Goal: Task Accomplishment & Management: Use online tool/utility

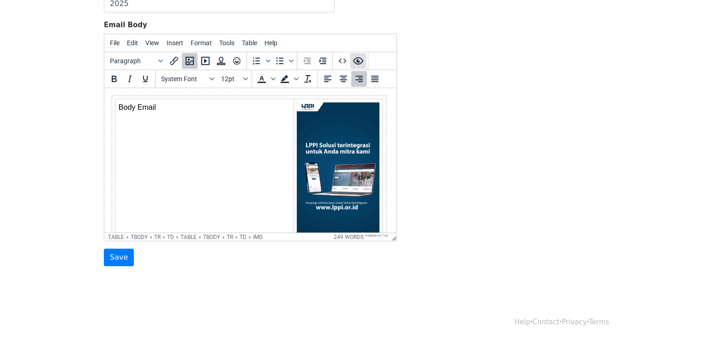
click at [362, 56] on icon "Preview" at bounding box center [358, 60] width 11 height 11
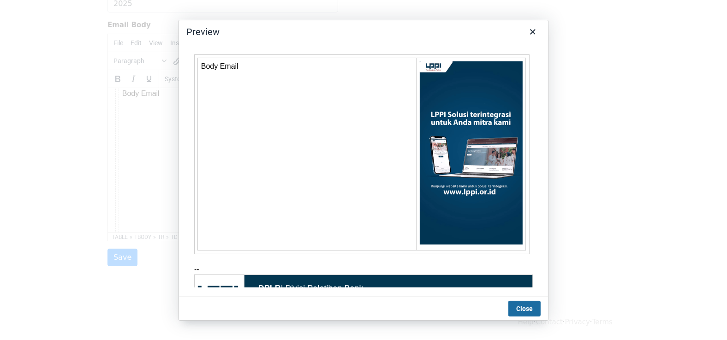
click at [527, 308] on button "Close" at bounding box center [525, 309] width 32 height 16
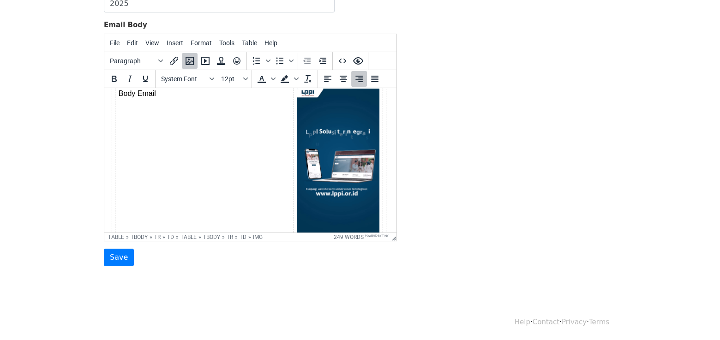
click at [335, 159] on img at bounding box center [338, 162] width 83 height 147
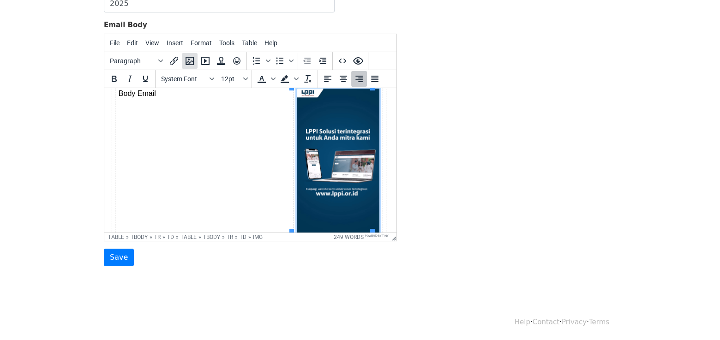
click at [188, 59] on icon "Insert/edit image" at bounding box center [189, 61] width 8 height 8
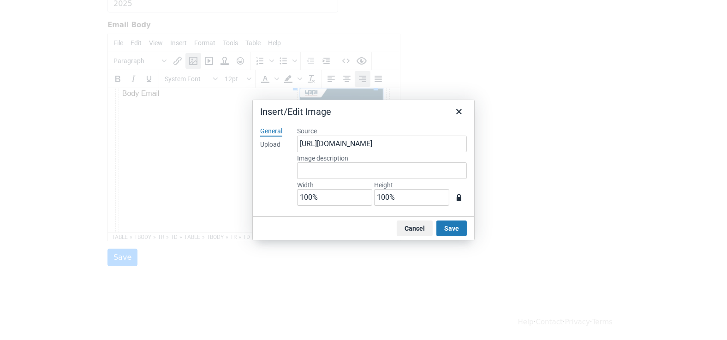
click at [271, 143] on div "Upload" at bounding box center [270, 144] width 20 height 9
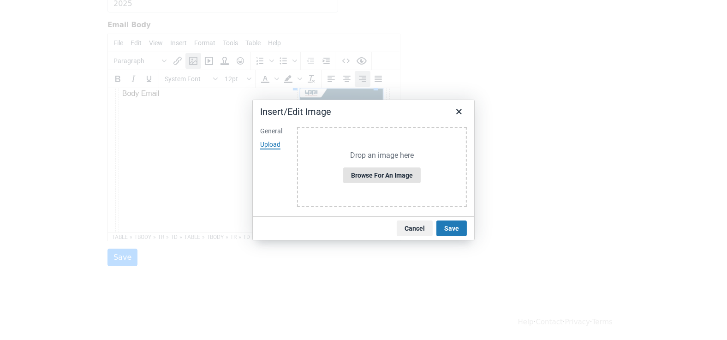
click at [377, 177] on button "Browse for an image" at bounding box center [382, 176] width 78 height 16
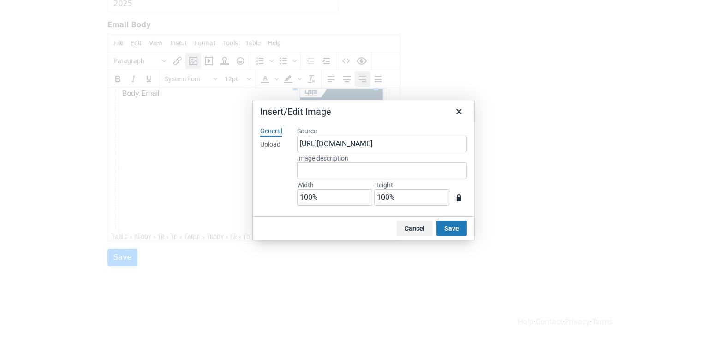
type input "336"
type input "594"
click at [455, 229] on button "Save" at bounding box center [452, 229] width 30 height 16
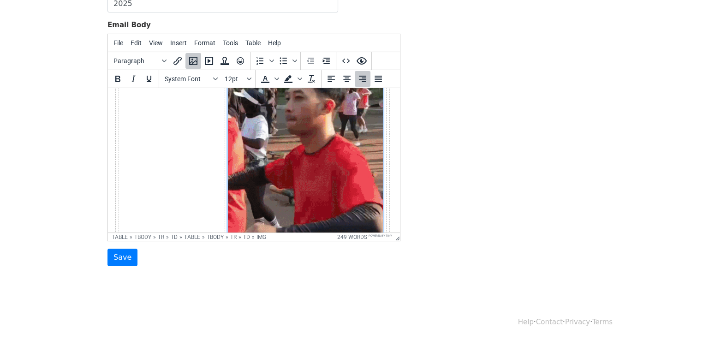
scroll to position [79, 0]
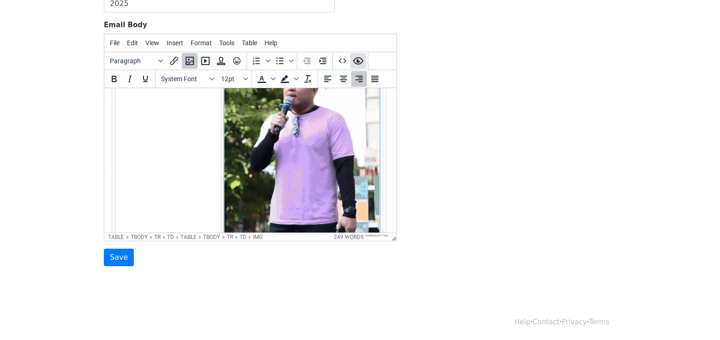
click at [357, 57] on icon "Preview" at bounding box center [358, 60] width 11 height 11
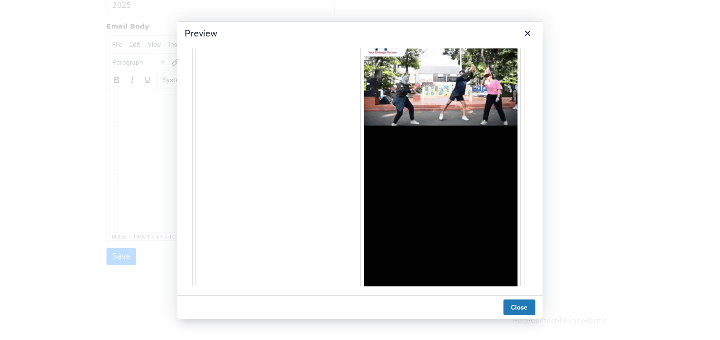
scroll to position [24, 0]
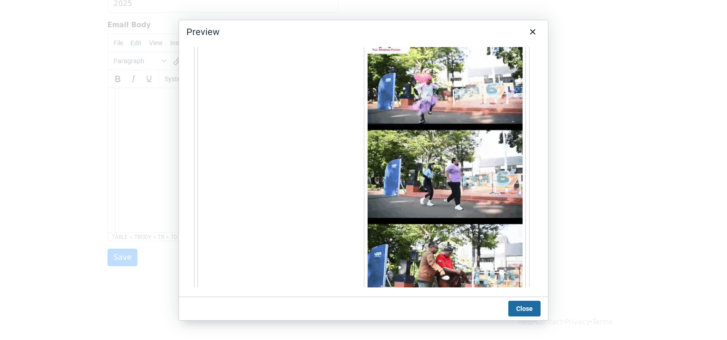
click at [528, 305] on button "Close" at bounding box center [525, 309] width 32 height 16
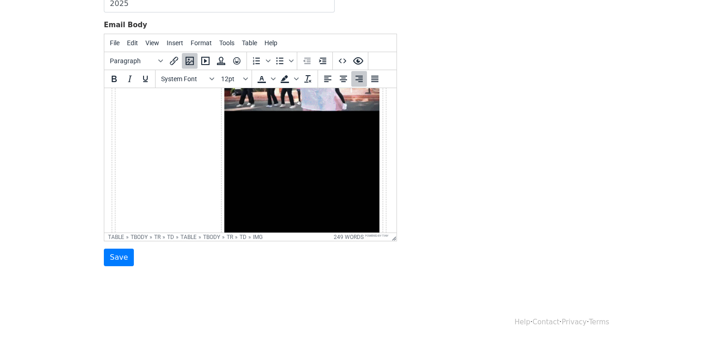
drag, startPoint x: 510, startPoint y: 167, endPoint x: 455, endPoint y: 135, distance: 63.5
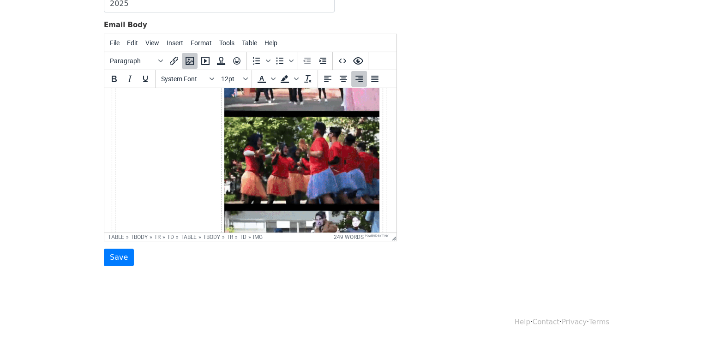
click at [455, 135] on div "Template Name Footer III Email Subject 2025 Email Body File Edit View Insert Fo…" at bounding box center [360, 104] width 526 height 325
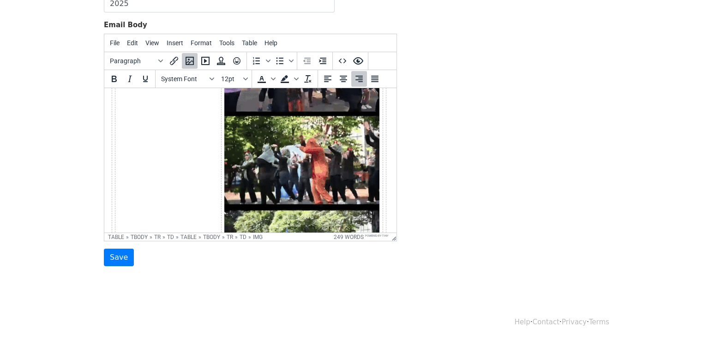
click at [273, 179] on img at bounding box center [301, 160] width 155 height 274
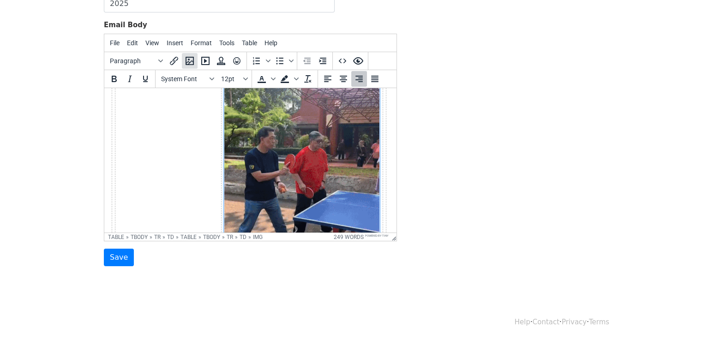
click at [185, 59] on icon "Insert/edit image" at bounding box center [189, 61] width 8 height 8
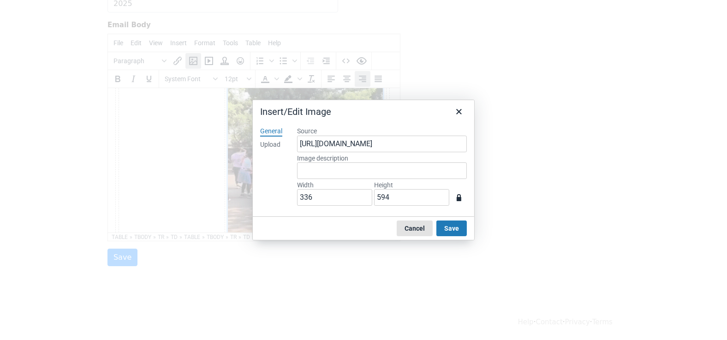
click at [419, 230] on button "Cancel" at bounding box center [415, 229] width 36 height 16
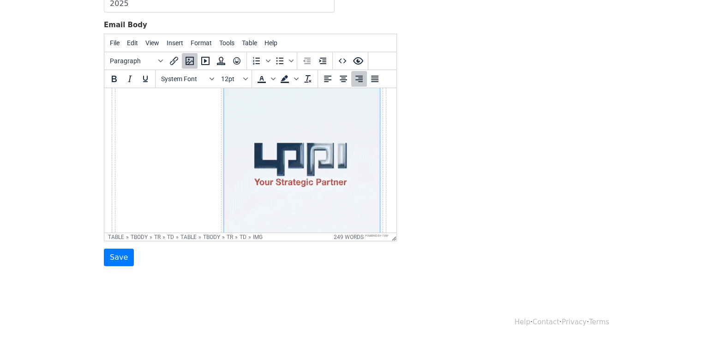
click at [455, 202] on div "Template Name Footer III Email Subject 2025 Email Body File Edit View Insert Fo…" at bounding box center [360, 104] width 526 height 325
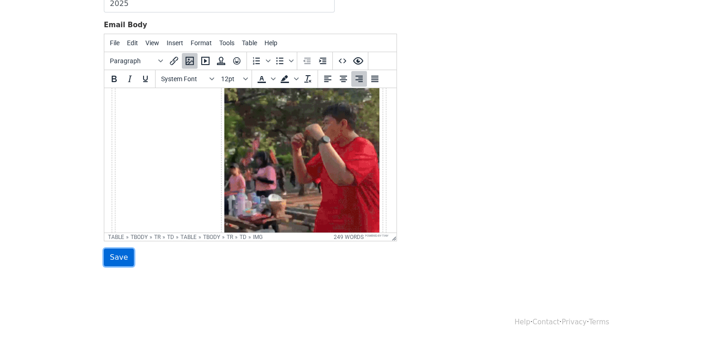
click at [117, 256] on input "Save" at bounding box center [119, 258] width 30 height 18
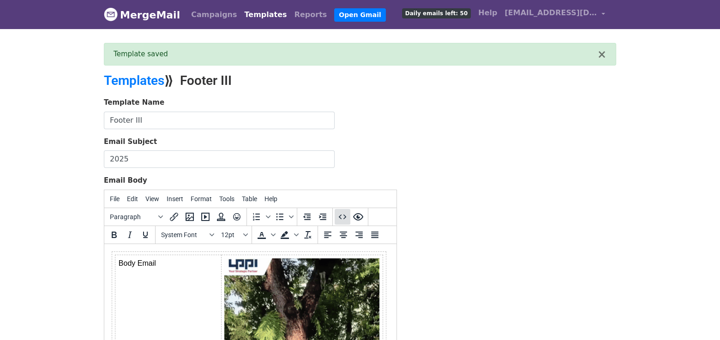
click at [341, 218] on icon "Source code" at bounding box center [342, 216] width 11 height 11
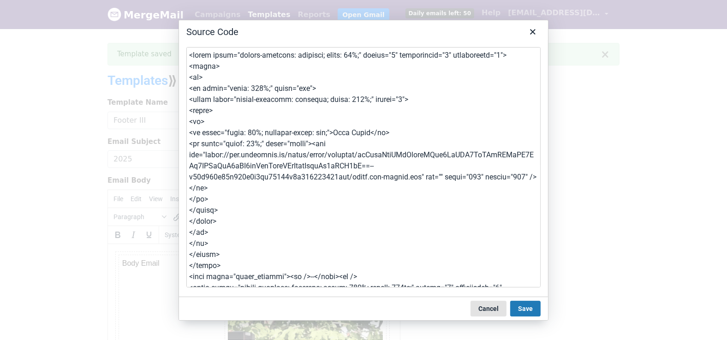
click at [493, 306] on button "Cancel" at bounding box center [489, 309] width 36 height 16
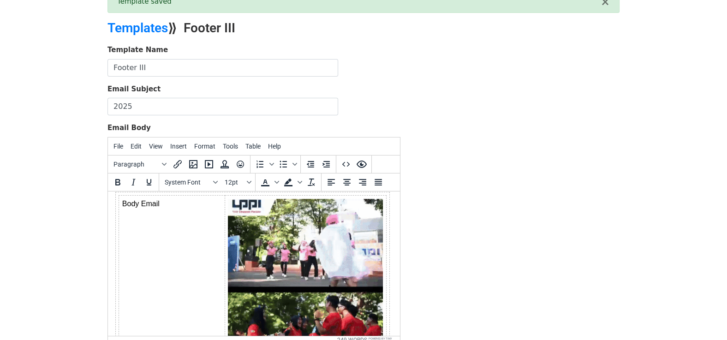
scroll to position [52, 0]
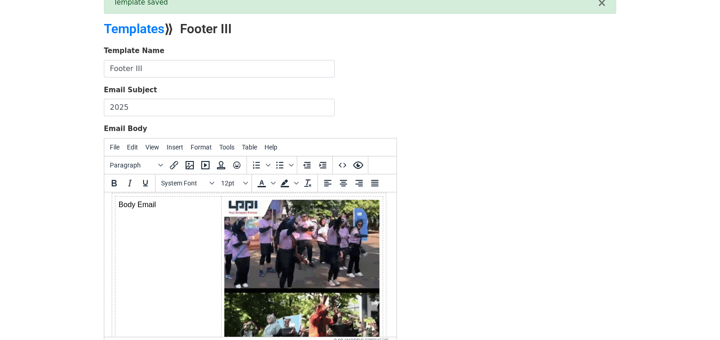
click at [269, 250] on img at bounding box center [301, 336] width 155 height 274
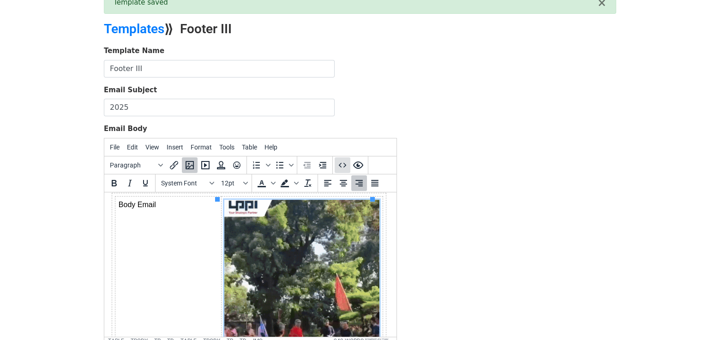
click at [344, 165] on icon "Source code" at bounding box center [342, 165] width 7 height 5
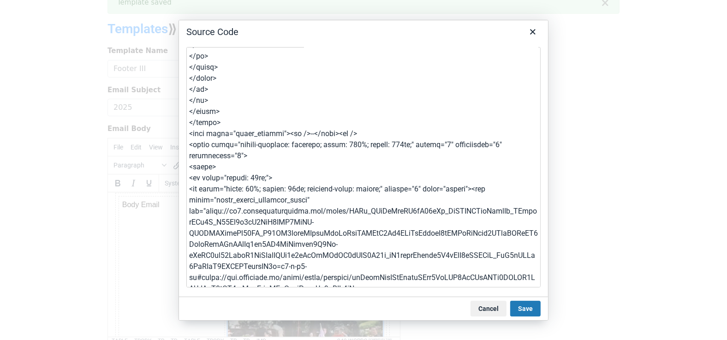
scroll to position [144, 0]
click at [493, 304] on button "Cancel" at bounding box center [489, 309] width 36 height 16
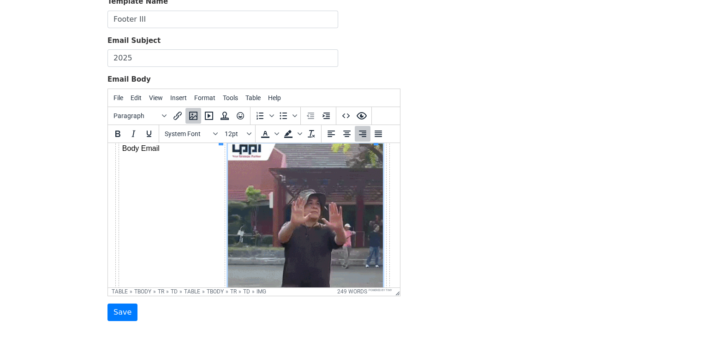
scroll to position [100, 0]
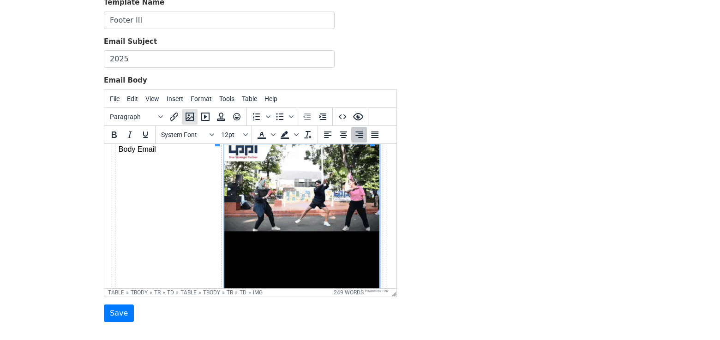
click at [190, 115] on icon "Insert/edit image" at bounding box center [189, 116] width 11 height 11
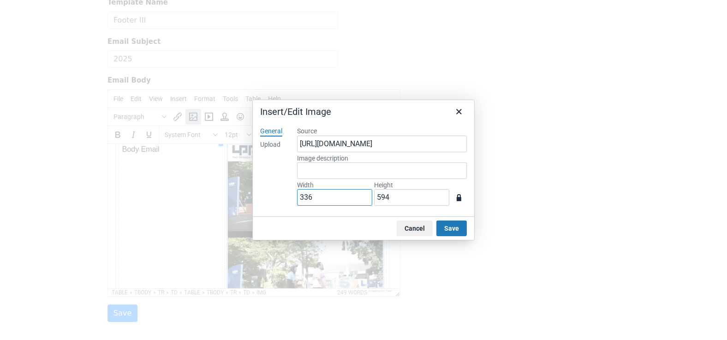
click at [323, 200] on input "336" at bounding box center [334, 197] width 75 height 17
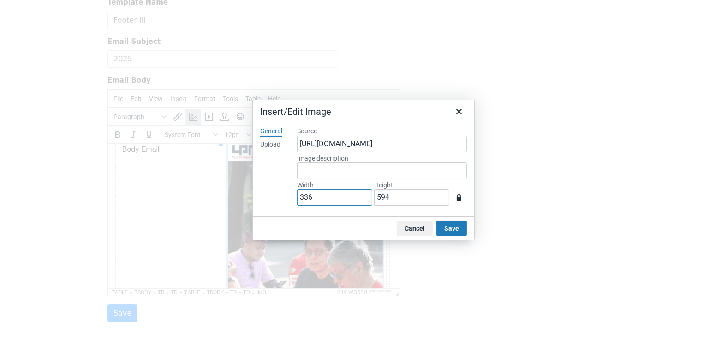
click at [323, 200] on input "336" at bounding box center [334, 197] width 75 height 17
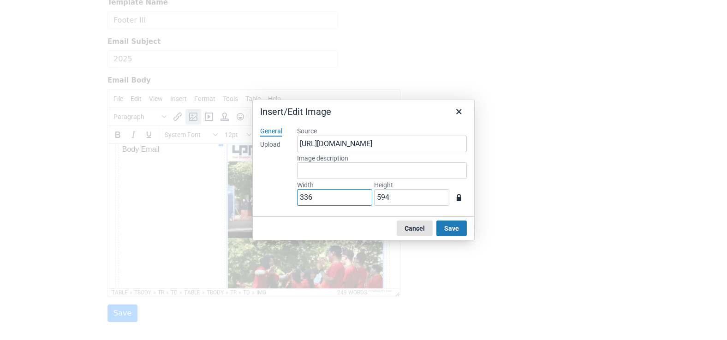
click at [413, 225] on button "Cancel" at bounding box center [415, 229] width 36 height 16
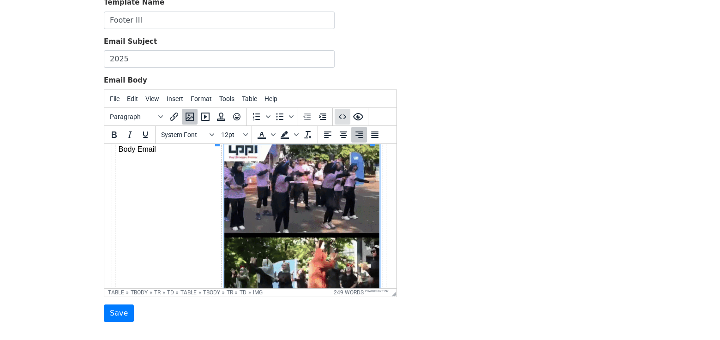
click at [343, 116] on icon "Source code" at bounding box center [342, 116] width 7 height 5
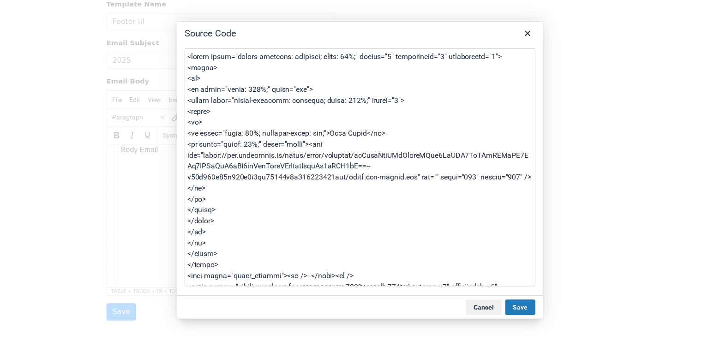
scroll to position [15, 0]
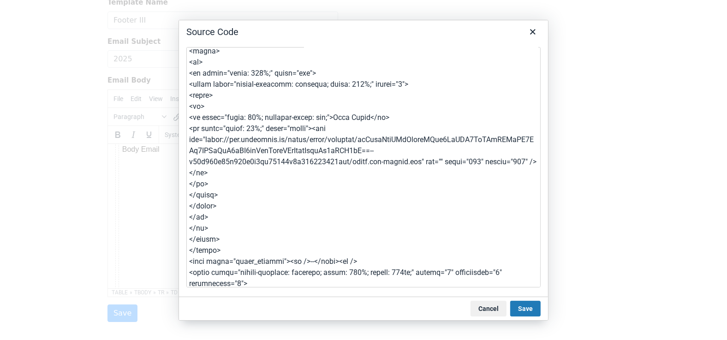
click at [478, 162] on textarea at bounding box center [363, 167] width 354 height 240
type textarea "<table style="border-collapse: collapse; width: 99%;" border="0" cellspacing="0…"
click at [524, 307] on button "Save" at bounding box center [525, 309] width 30 height 16
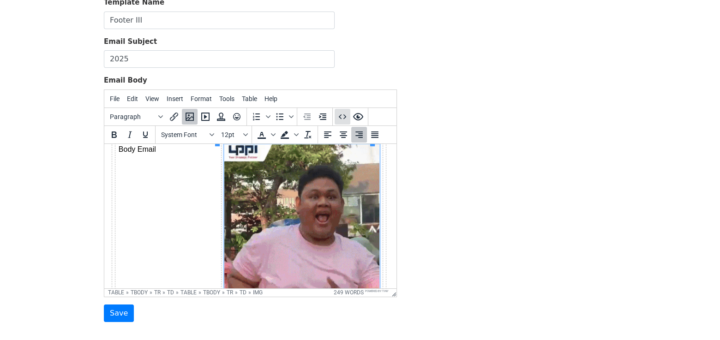
click at [341, 117] on icon "Source code" at bounding box center [342, 116] width 11 height 11
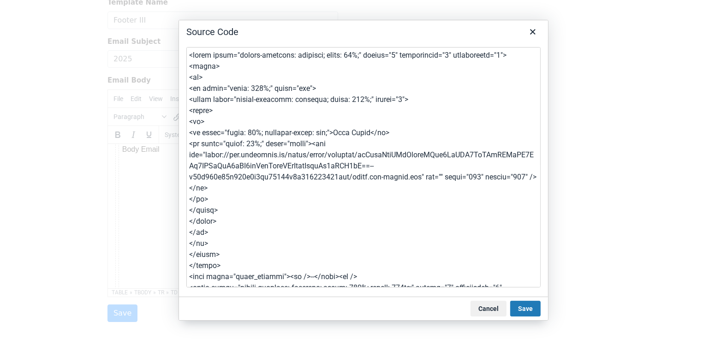
click at [479, 175] on textarea at bounding box center [363, 167] width 354 height 240
click at [530, 179] on textarea at bounding box center [363, 167] width 354 height 240
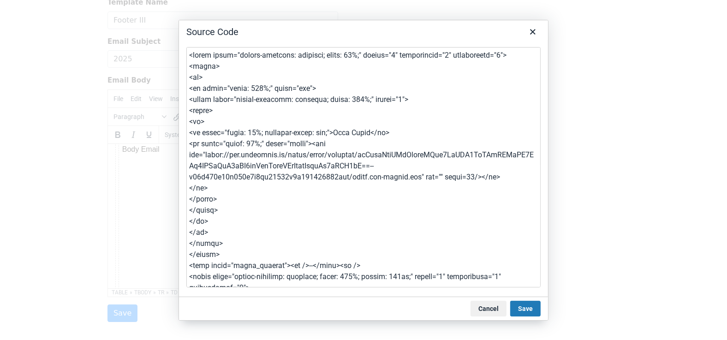
type textarea "<table style="border-collapse: collapse; width: 99%;" border="0" cellspacing="0…"
click at [528, 306] on button "Save" at bounding box center [525, 309] width 30 height 16
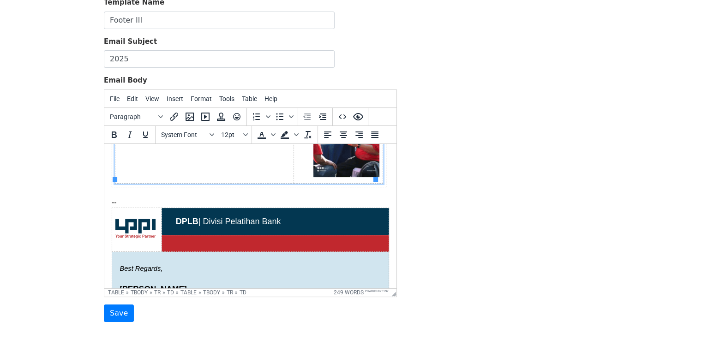
scroll to position [0, 0]
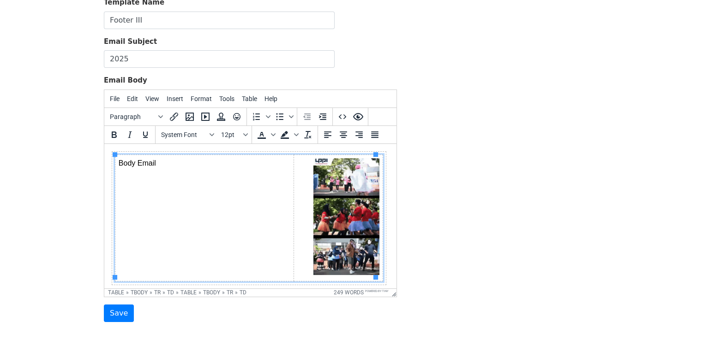
click at [335, 217] on img at bounding box center [346, 216] width 66 height 117
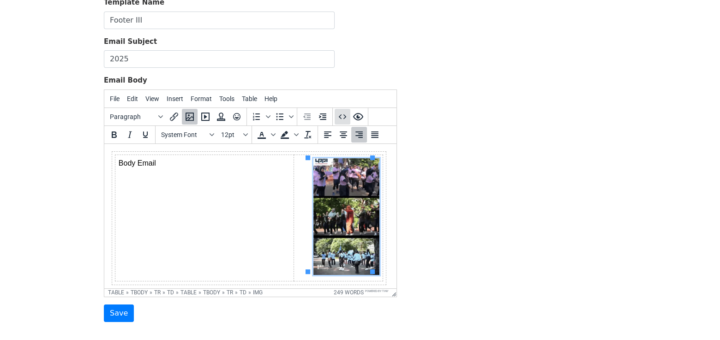
click at [345, 120] on icon "Source code" at bounding box center [342, 116] width 11 height 11
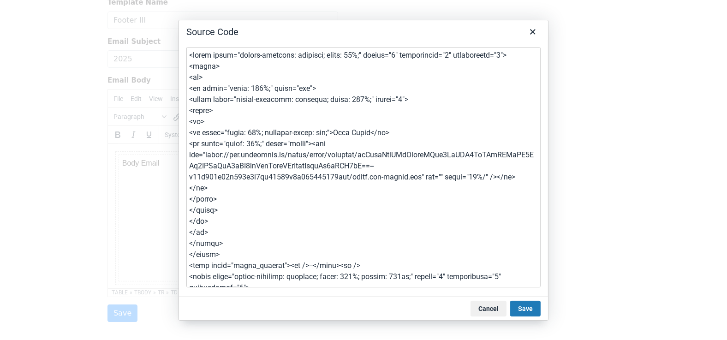
click at [470, 175] on textarea at bounding box center [363, 167] width 354 height 240
type textarea "<table style="border-collapse: collapse; width: 99%;" border="0" cellspacing="0…"
click at [521, 307] on button "Save" at bounding box center [525, 309] width 30 height 16
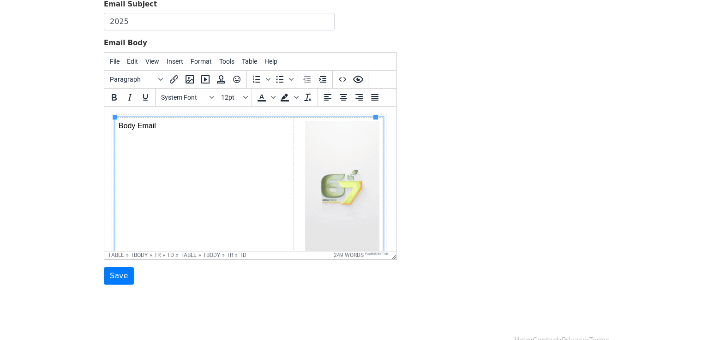
scroll to position [142, 0]
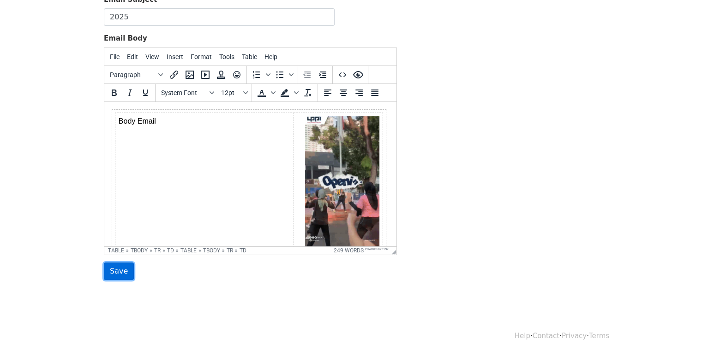
click at [114, 269] on input "Save" at bounding box center [119, 272] width 30 height 18
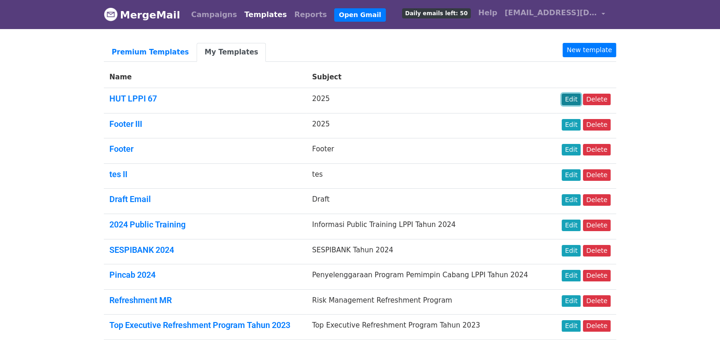
click at [576, 99] on link "Edit" at bounding box center [571, 100] width 19 height 12
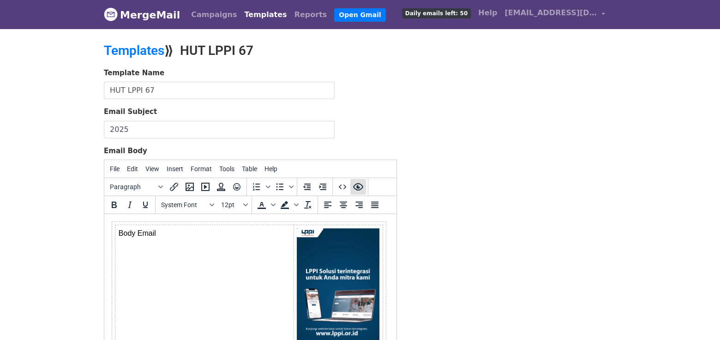
click at [359, 185] on icon "Preview" at bounding box center [358, 186] width 11 height 11
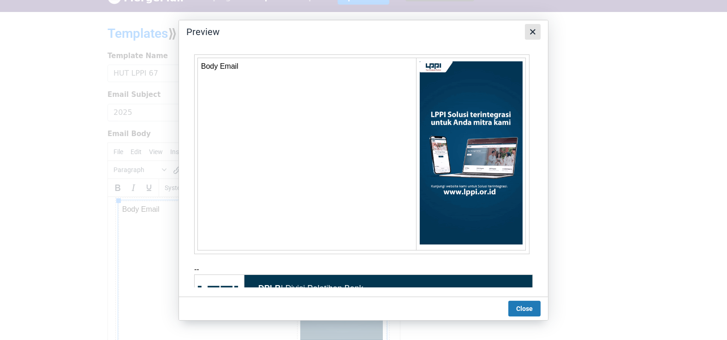
click at [530, 36] on icon "Close" at bounding box center [532, 31] width 11 height 11
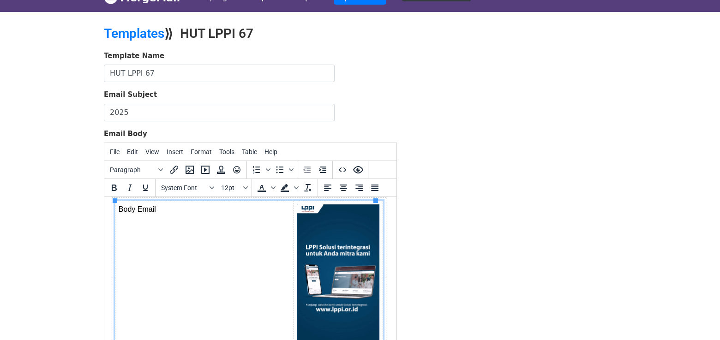
click at [646, 158] on body "MergeMail Campaigns Templates Reports Open Gmail Daily emails left: 50 Help ami…" at bounding box center [360, 197] width 720 height 429
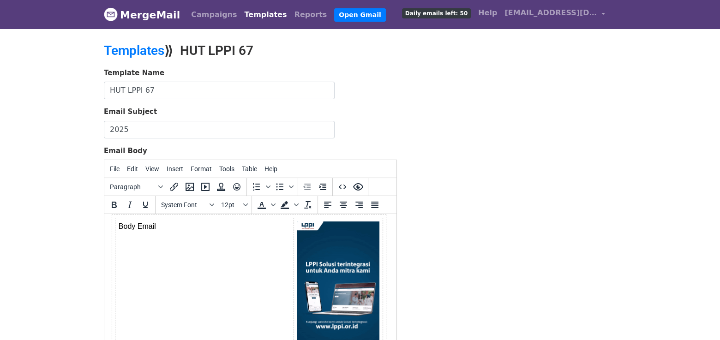
click at [337, 271] on img at bounding box center [338, 294] width 83 height 147
click at [342, 187] on icon "Source code" at bounding box center [342, 186] width 11 height 11
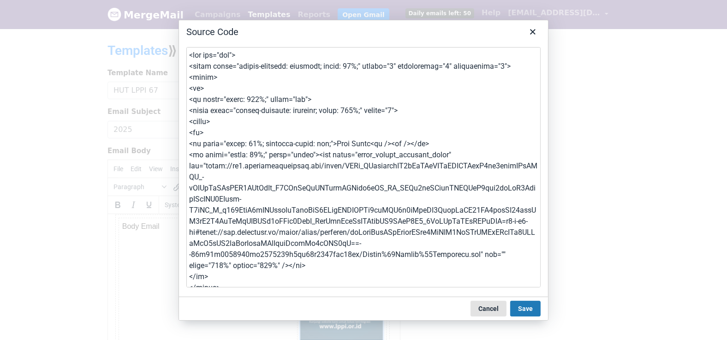
click at [491, 308] on button "Cancel" at bounding box center [489, 309] width 36 height 16
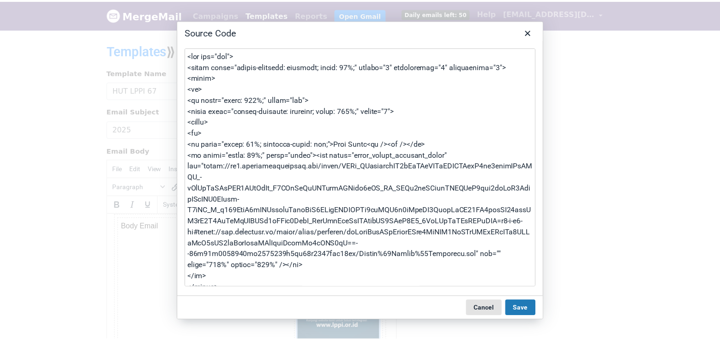
scroll to position [14, 0]
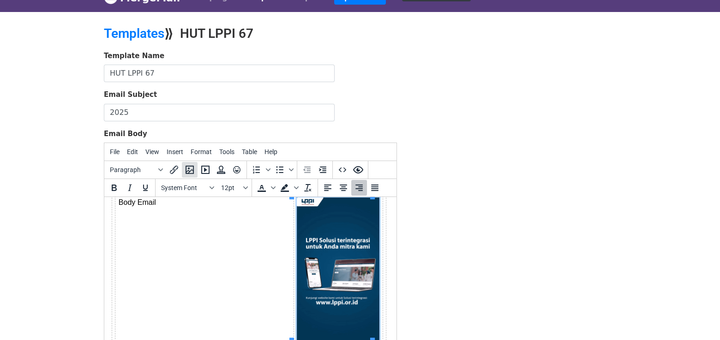
click at [187, 168] on icon "Insert/edit image" at bounding box center [189, 169] width 11 height 11
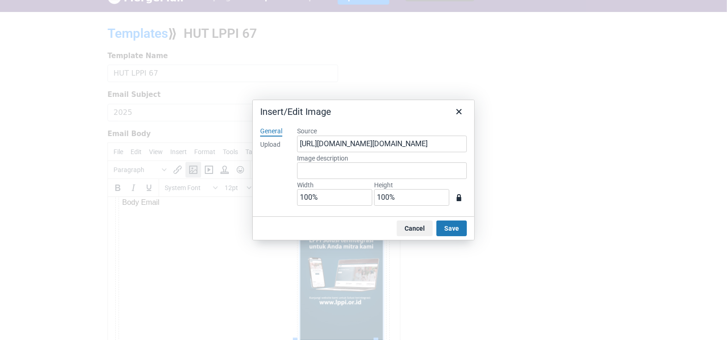
click at [272, 146] on div "Upload" at bounding box center [270, 144] width 20 height 9
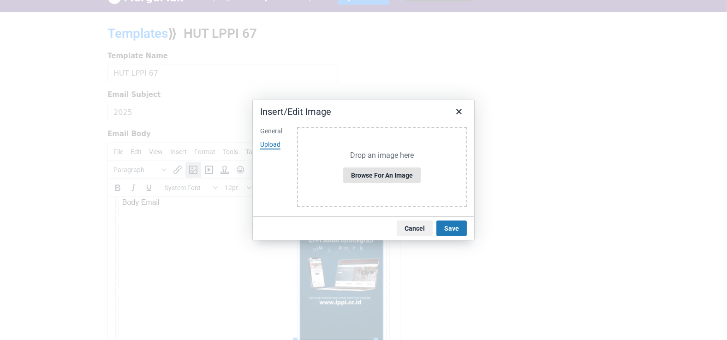
click at [378, 173] on button "Browse for an image" at bounding box center [382, 176] width 78 height 16
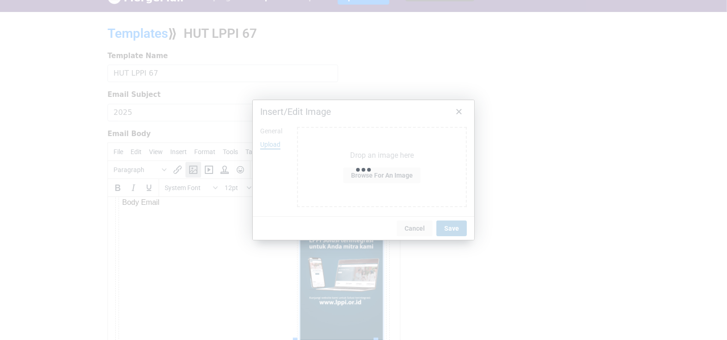
click at [627, 128] on div at bounding box center [363, 170] width 727 height 340
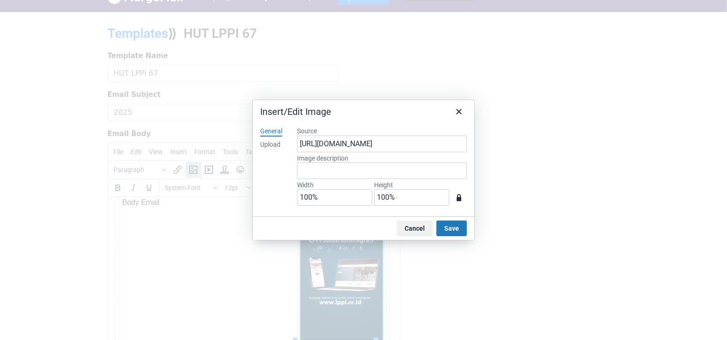
type input "336"
type input "594"
click at [349, 200] on input "336" at bounding box center [334, 197] width 75 height 17
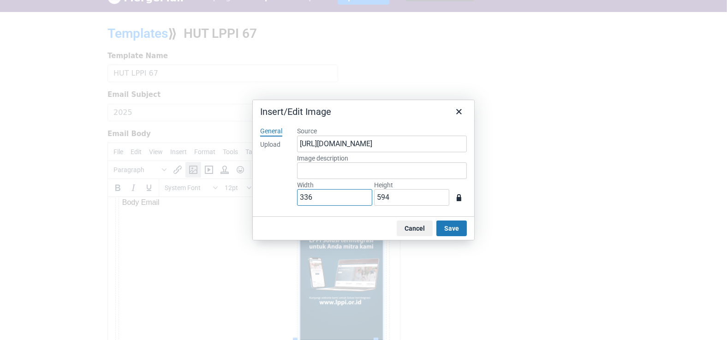
type input "1"
type input "2"
type input "10"
type input "18"
type input "100"
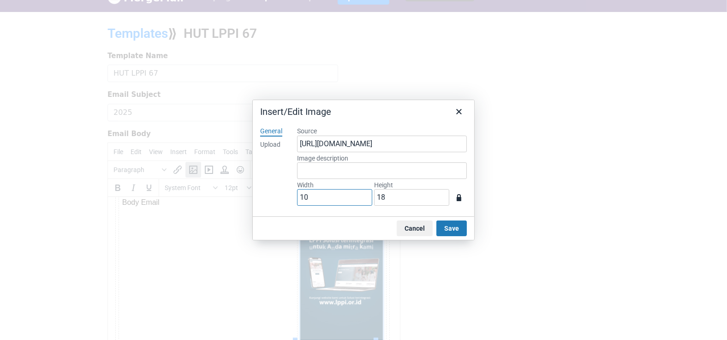
type input "177"
type input "100%"
click at [411, 195] on input "177" at bounding box center [411, 197] width 75 height 17
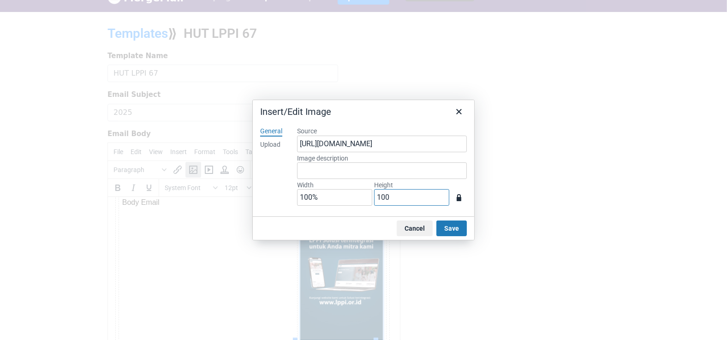
type input "100%"
click at [457, 225] on button "Save" at bounding box center [452, 229] width 30 height 16
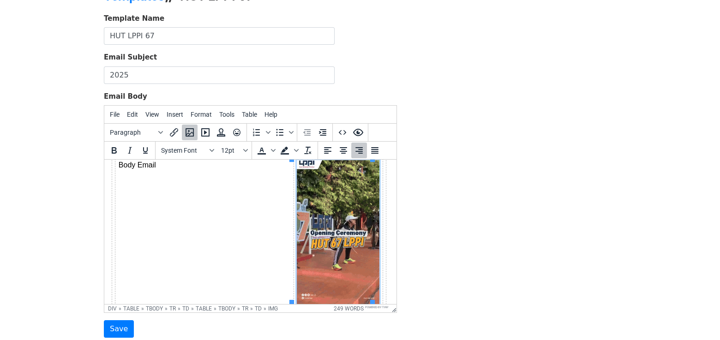
scroll to position [48, 0]
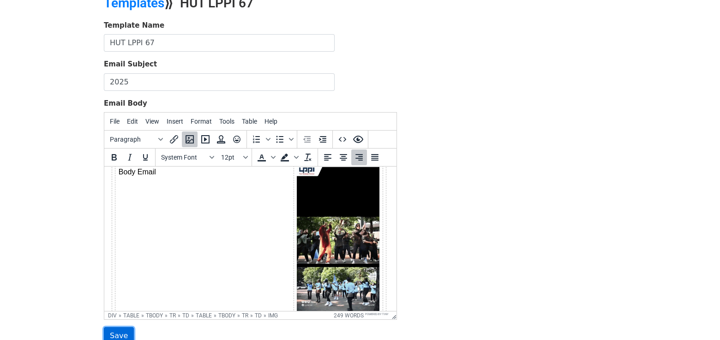
click at [120, 330] on input "Save" at bounding box center [119, 336] width 30 height 18
